Goal: Information Seeking & Learning: Learn about a topic

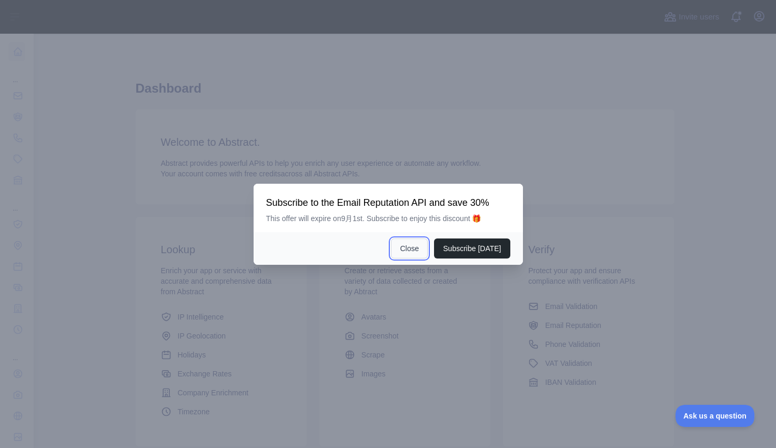
click at [410, 252] on button "Close" at bounding box center [409, 248] width 37 height 20
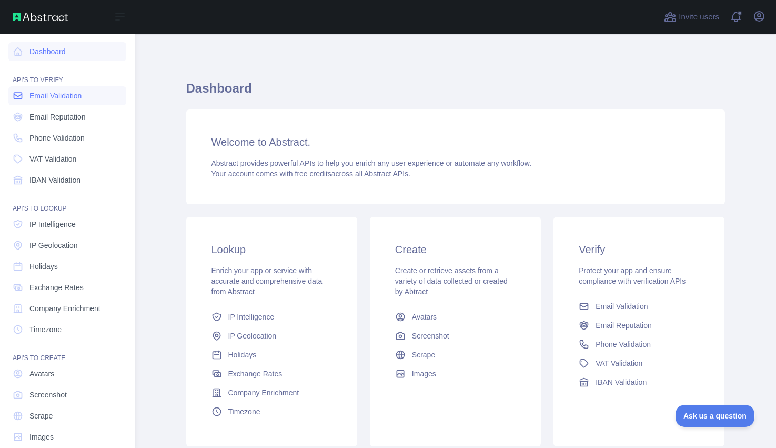
click at [53, 100] on span "Email Validation" at bounding box center [55, 95] width 52 height 11
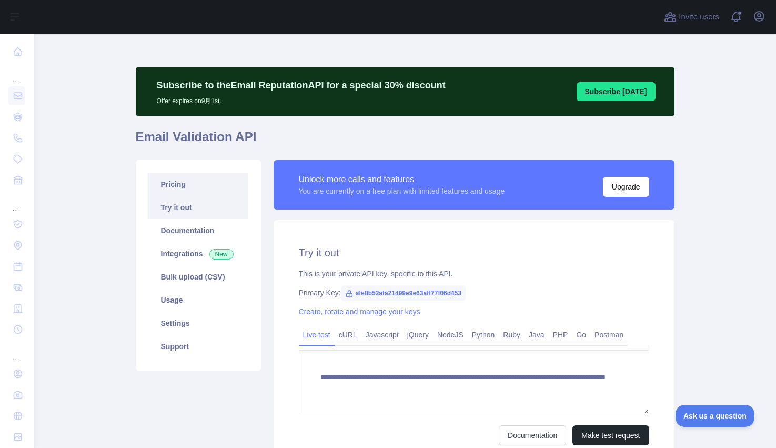
click at [188, 183] on link "Pricing" at bounding box center [198, 184] width 100 height 23
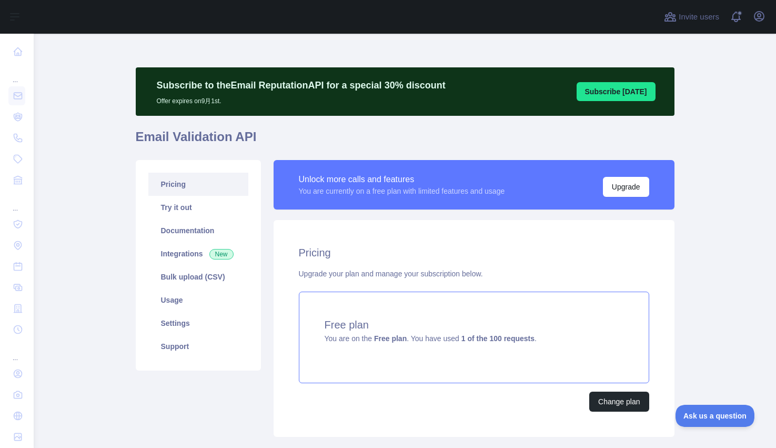
click at [502, 332] on div "Free plan You are on the Free plan . You have used 1 of the 100 requests ." at bounding box center [474, 337] width 350 height 92
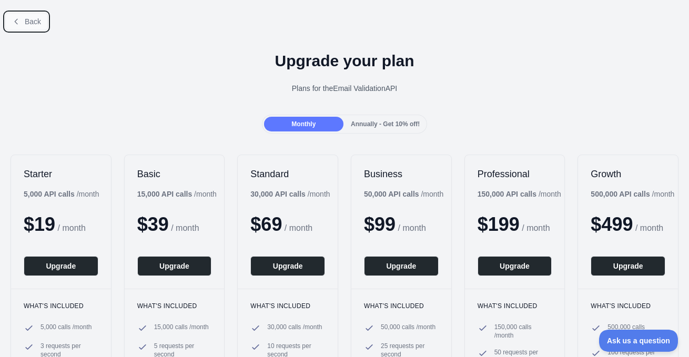
click at [37, 22] on span "Back" at bounding box center [33, 21] width 16 height 8
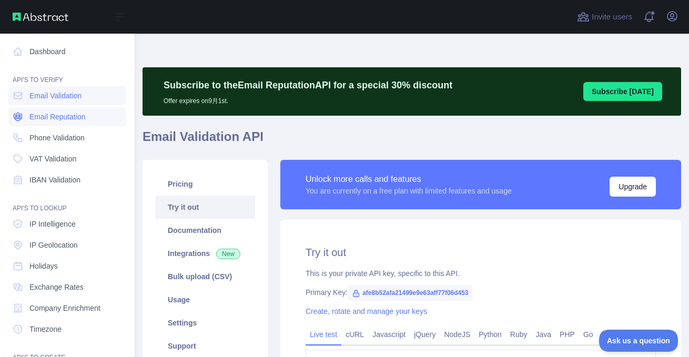
click at [55, 122] on link "Email Reputation" at bounding box center [67, 116] width 118 height 19
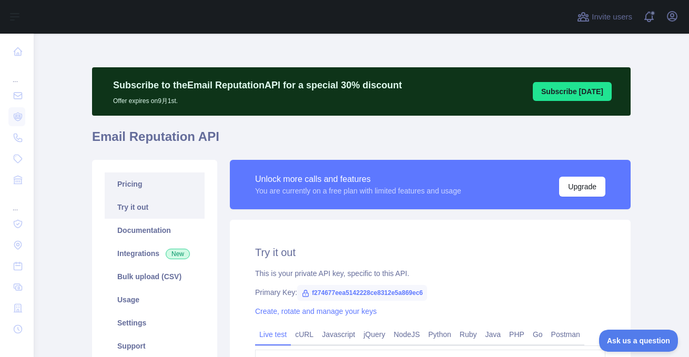
click at [137, 186] on link "Pricing" at bounding box center [155, 184] width 100 height 23
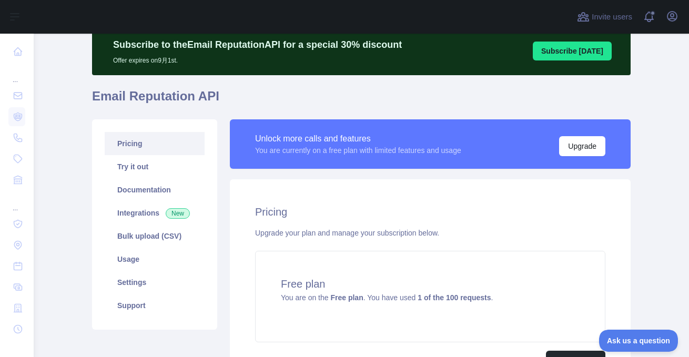
scroll to position [118, 0]
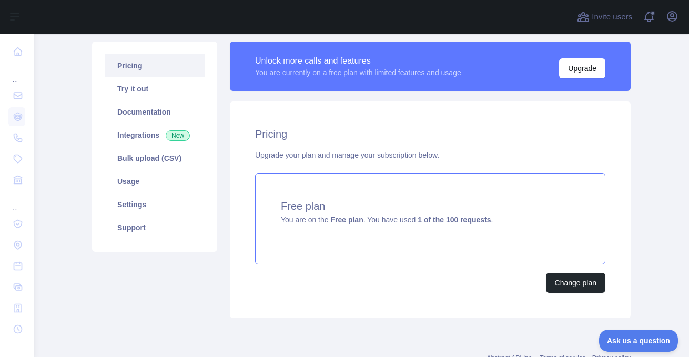
click at [359, 216] on strong "Free plan" at bounding box center [346, 220] width 33 height 8
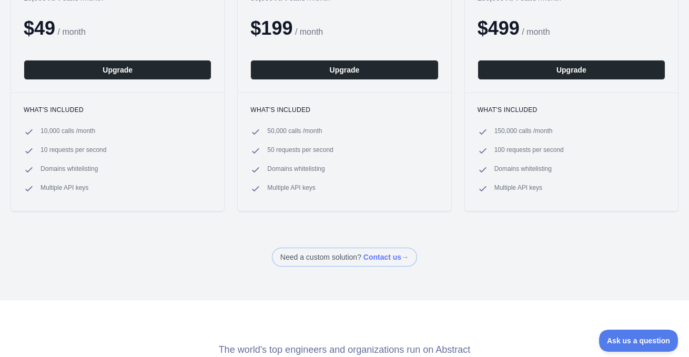
scroll to position [168, 0]
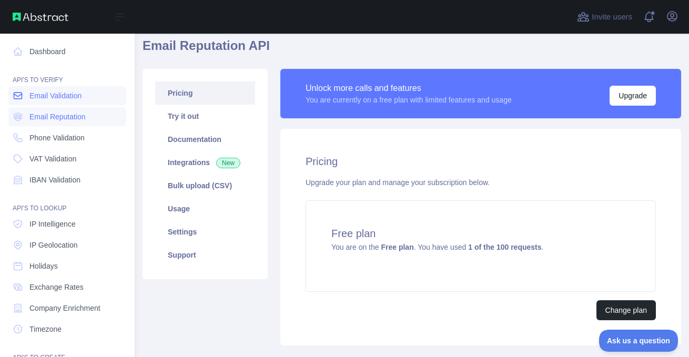
click at [58, 90] on link "Email Validation" at bounding box center [67, 95] width 118 height 19
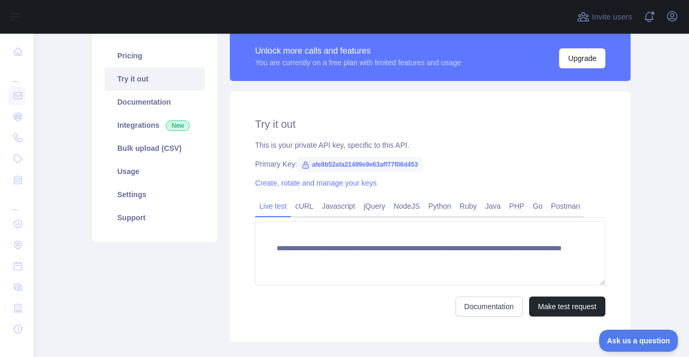
scroll to position [129, 0]
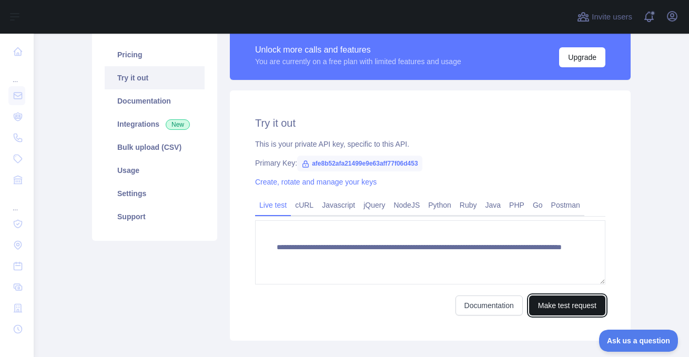
click at [540, 310] on button "Make test request" at bounding box center [567, 306] width 76 height 20
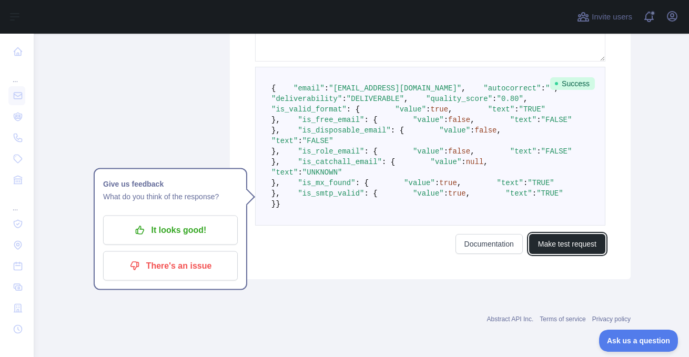
scroll to position [471, 0]
click at [238, 267] on div "**********" at bounding box center [430, 73] width 401 height 412
click at [257, 226] on pre "{ "email" : "[EMAIL_ADDRESS][DOMAIN_NAME]" , "autocorrect" : "" , "deliverabili…" at bounding box center [430, 146] width 350 height 159
